Goal: Entertainment & Leisure: Consume media (video, audio)

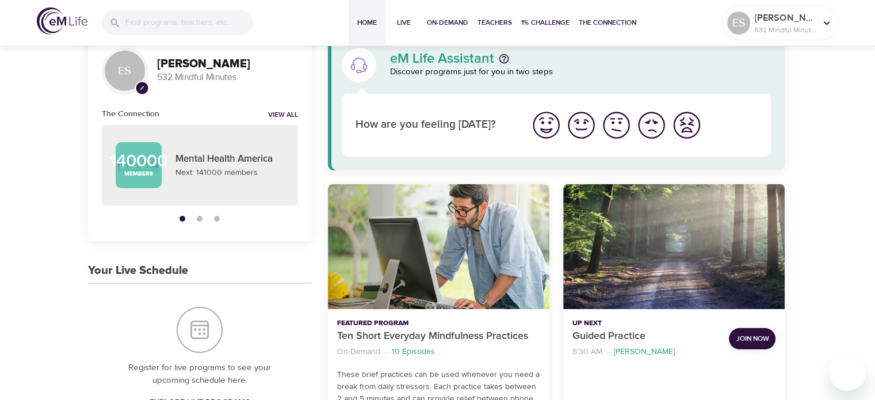
scroll to position [58, 0]
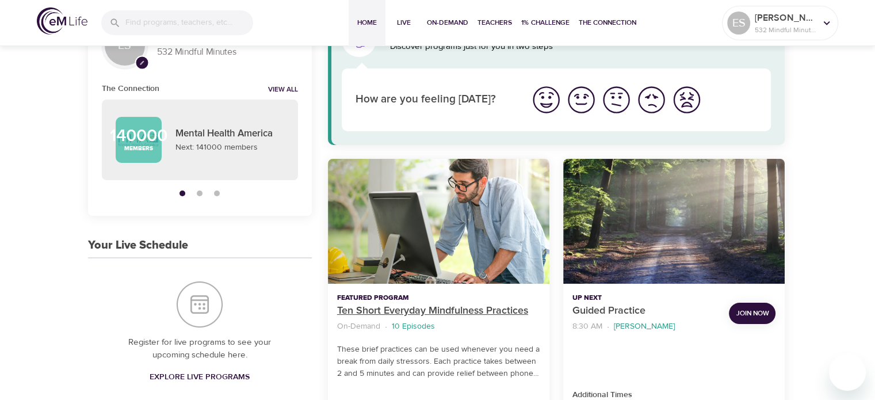
click at [366, 314] on p "Ten Short Everyday Mindfulness Practices" at bounding box center [438, 311] width 203 height 16
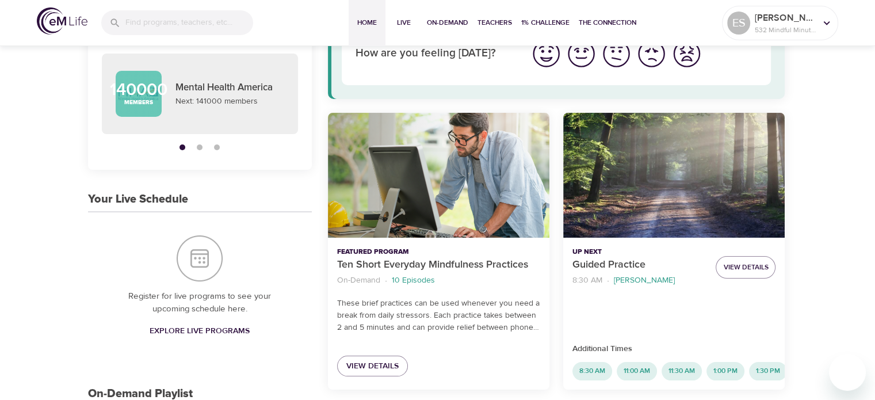
scroll to position [115, 0]
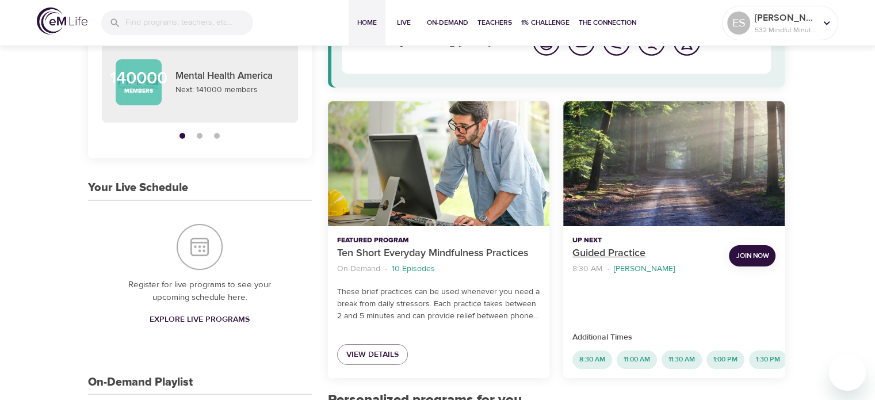
click at [582, 254] on p "Guided Practice" at bounding box center [645, 254] width 147 height 16
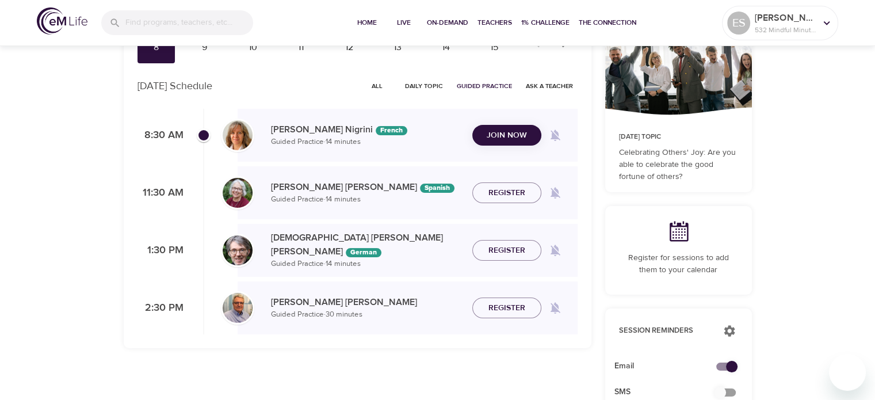
checkbox input "true"
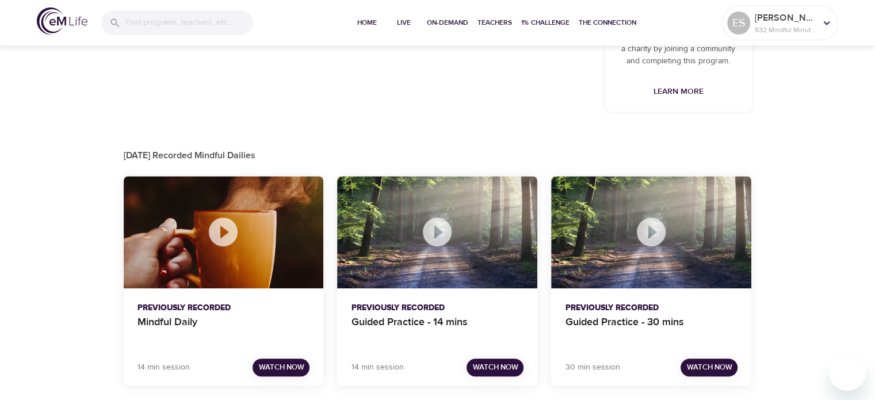
scroll to position [635, 0]
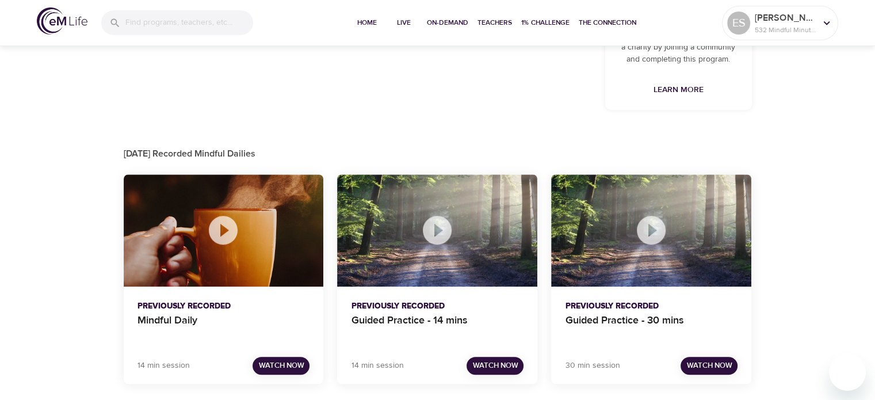
click at [209, 311] on p "Previously Recorded" at bounding box center [224, 306] width 173 height 12
click at [267, 362] on span "Watch Now" at bounding box center [280, 365] width 45 height 13
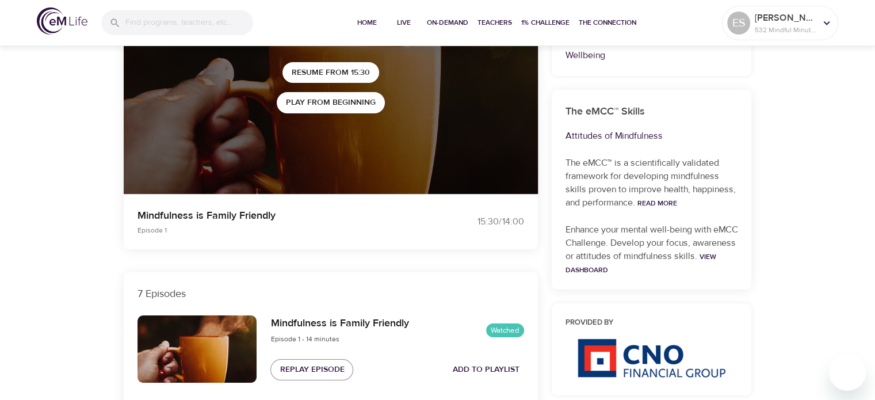
scroll to position [635, 0]
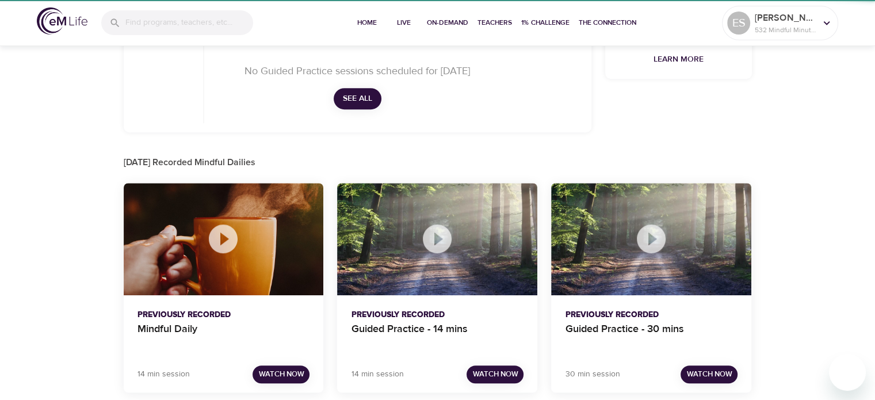
checkbox input "true"
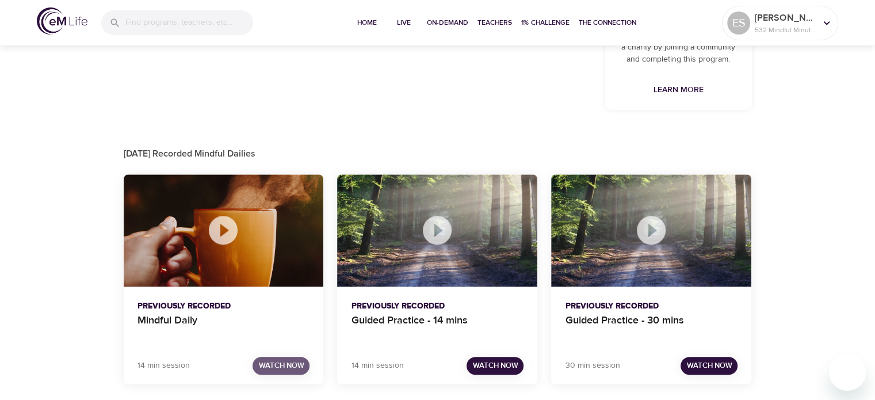
click at [261, 364] on span "Watch Now" at bounding box center [280, 365] width 45 height 13
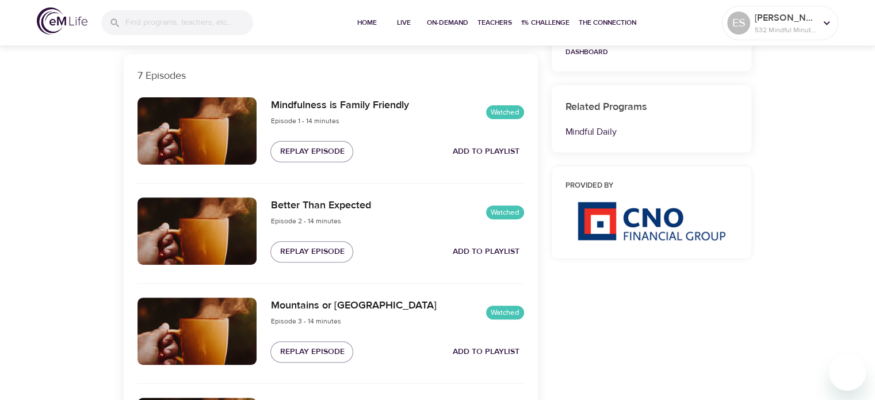
scroll to position [347, 0]
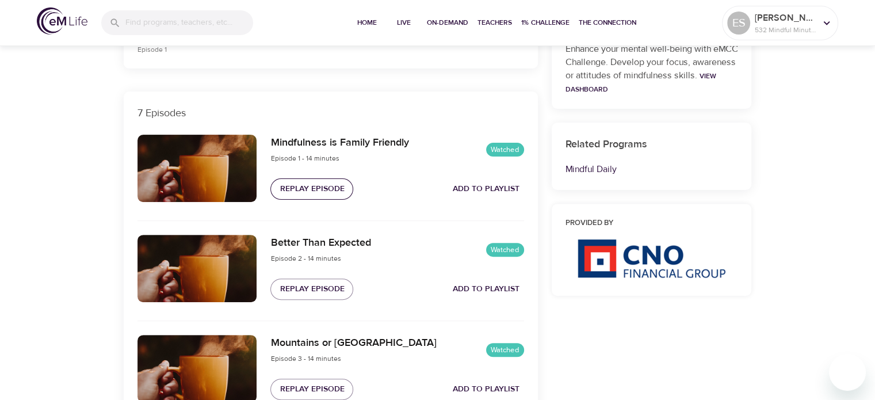
click at [333, 193] on span "Replay Episode" at bounding box center [312, 189] width 64 height 14
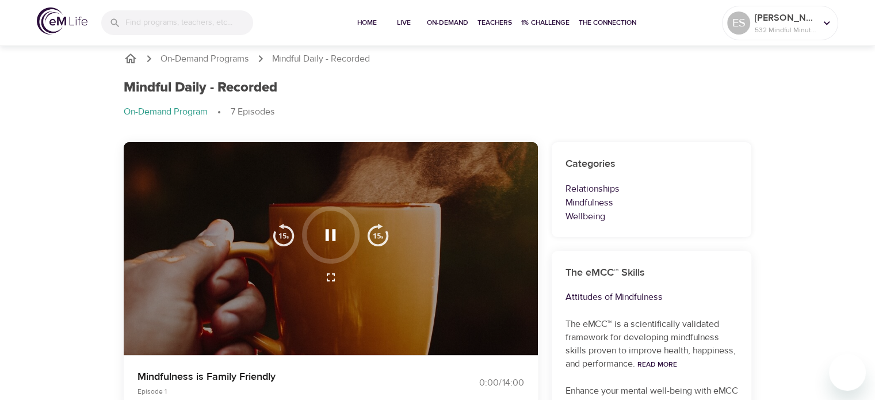
scroll to position [0, 0]
